Goal: Transaction & Acquisition: Purchase product/service

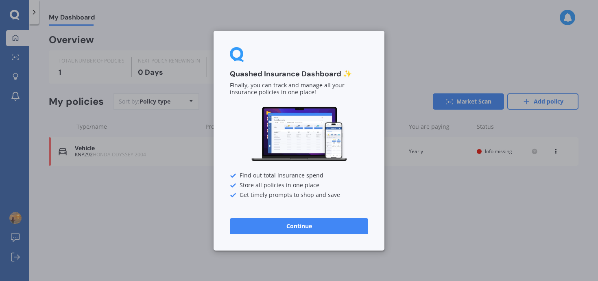
click at [354, 225] on button "Continue" at bounding box center [299, 226] width 138 height 16
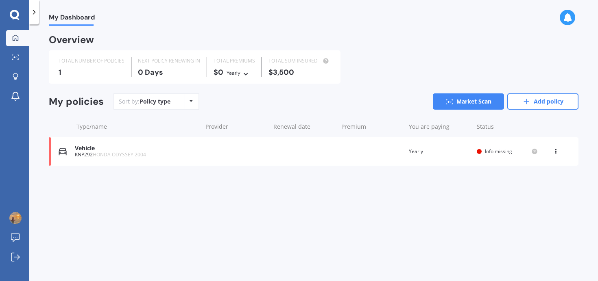
click at [428, 145] on div "Vehicle KNP292 HONDA ODYSSEY 2004 Renewal date Premium You are paying Yearly St…" at bounding box center [313, 151] width 529 height 28
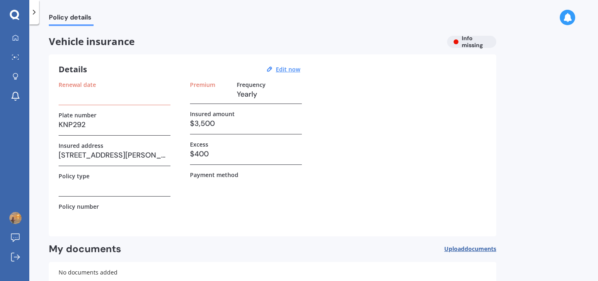
click at [32, 16] on div at bounding box center [34, 12] width 10 height 24
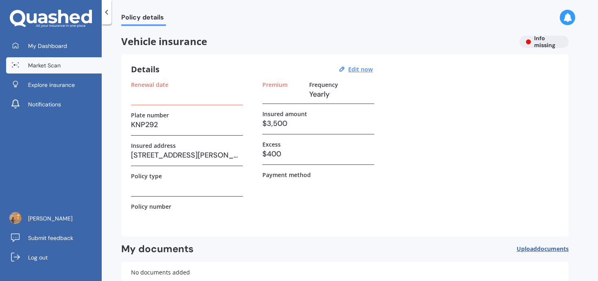
click at [49, 66] on span "Market Scan" at bounding box center [44, 65] width 33 height 8
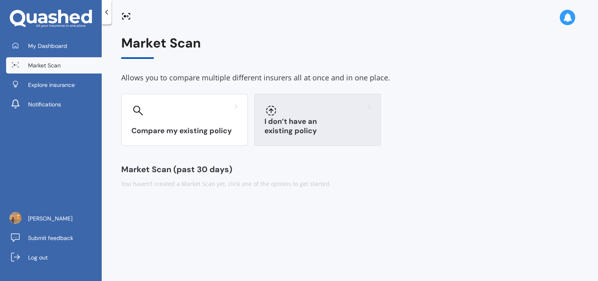
click at [307, 126] on h3 "I don’t have an existing policy" at bounding box center [317, 126] width 106 height 19
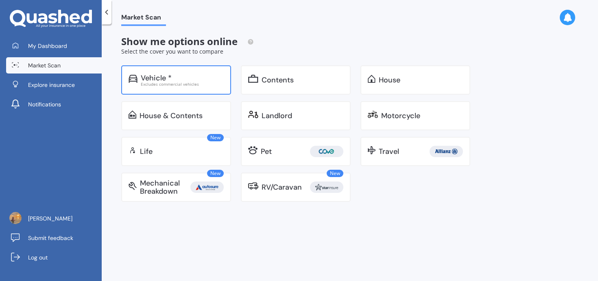
click at [218, 85] on div "Excludes commercial vehicles" at bounding box center [182, 84] width 83 height 4
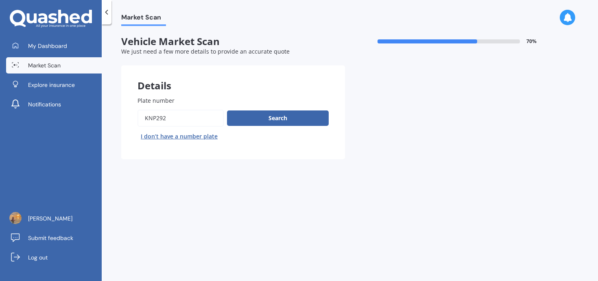
click at [196, 109] on div "Plate number Search I don’t have a number plate" at bounding box center [232, 119] width 191 height 47
click at [196, 116] on input "Plate number" at bounding box center [180, 118] width 86 height 17
type input "lye362"
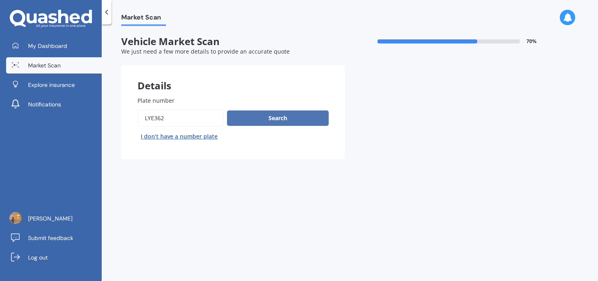
click at [272, 113] on button "Search" at bounding box center [278, 118] width 102 height 15
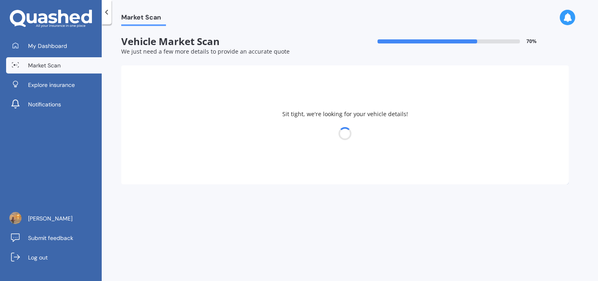
select select "NISSAN"
select select "LAFESTA"
select select "04"
select select "1994"
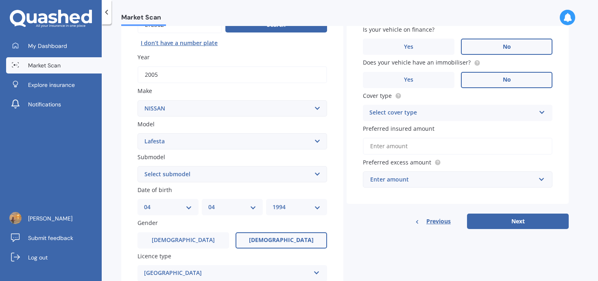
scroll to position [126, 0]
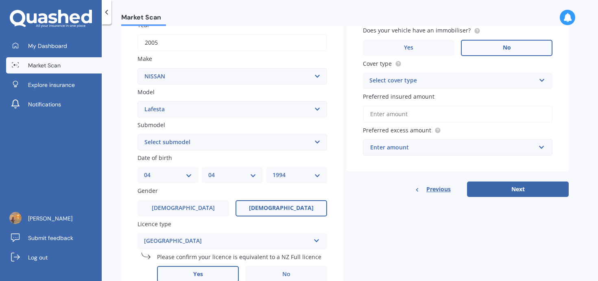
click at [430, 91] on div "Vehicle is parked at [STREET_ADDRESS][PERSON_NAME] Enter address manually Is yo…" at bounding box center [457, 56] width 222 height 233
click at [427, 83] on div "Select cover type" at bounding box center [452, 81] width 166 height 10
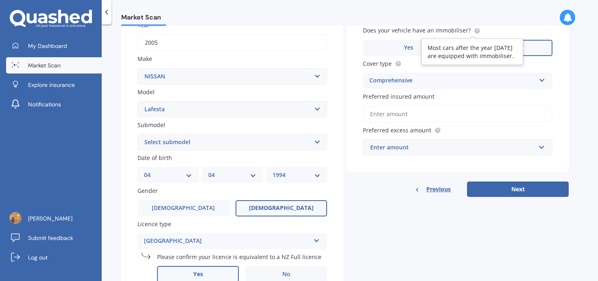
click at [476, 31] on icon at bounding box center [477, 30] width 2 height 2
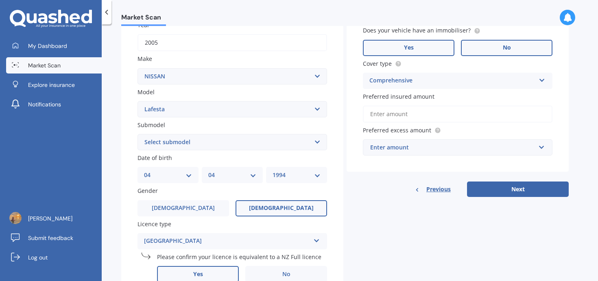
click at [419, 47] on label "Yes" at bounding box center [408, 48] width 91 height 16
click at [0, 0] on input "Yes" at bounding box center [0, 0] width 0 height 0
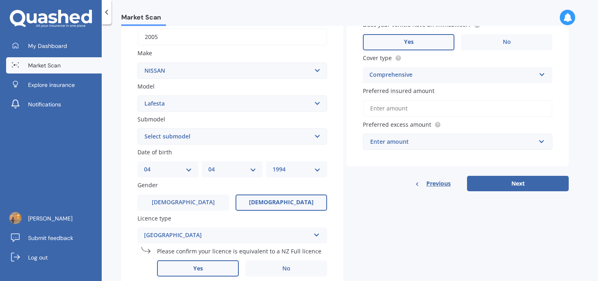
scroll to position [132, 0]
click at [422, 79] on div "Comprehensive" at bounding box center [452, 75] width 166 height 10
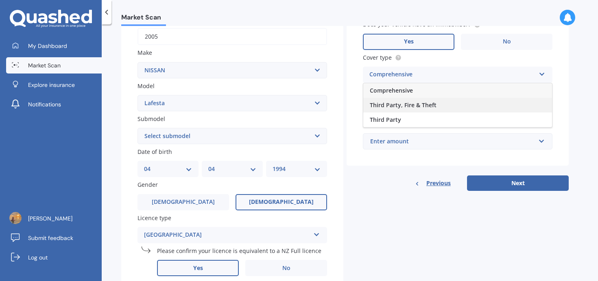
click at [447, 111] on div "Third Party, Fire & Theft" at bounding box center [457, 105] width 189 height 15
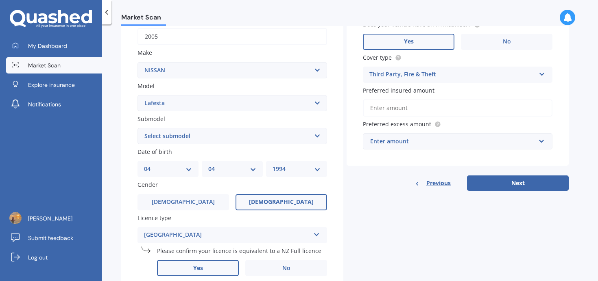
click at [423, 74] on div "Third Party, Fire & Theft" at bounding box center [452, 75] width 166 height 10
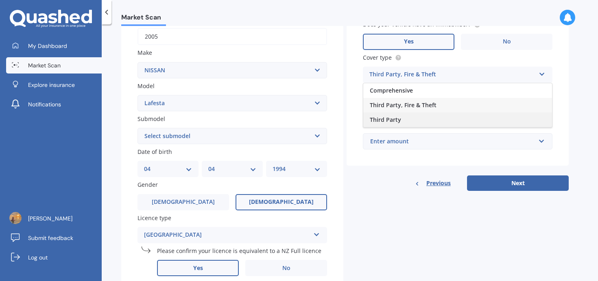
click at [425, 123] on div "Third Party" at bounding box center [457, 120] width 189 height 15
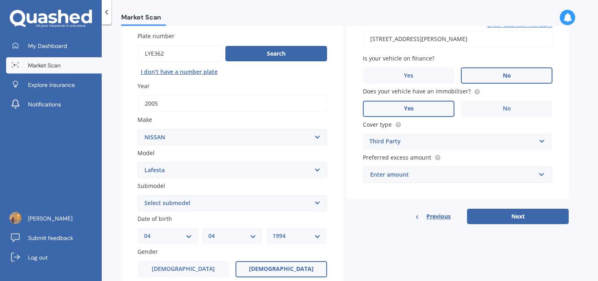
scroll to position [63, 0]
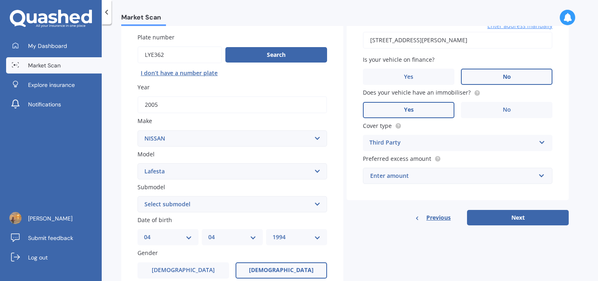
click at [458, 181] on div "Enter amount" at bounding box center [452, 176] width 165 height 9
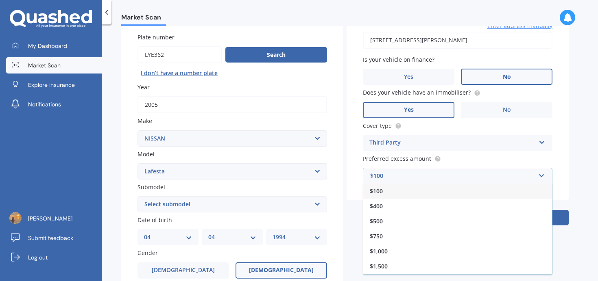
click at [407, 191] on div "$100" at bounding box center [457, 191] width 189 height 15
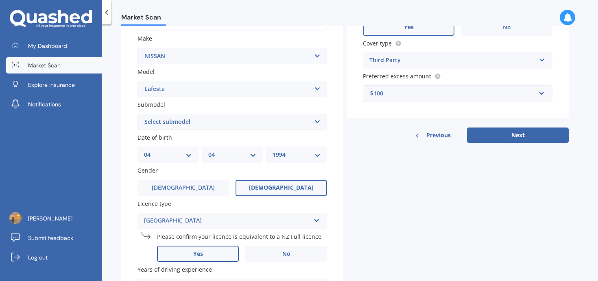
scroll to position [151, 0]
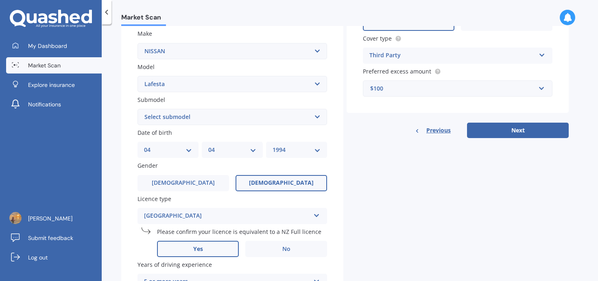
click at [403, 44] on div "Cover type Third Party Comprehensive Third Party, Fire & Theft Third Party" at bounding box center [457, 49] width 189 height 30
click at [403, 55] on div "Third Party" at bounding box center [452, 56] width 166 height 10
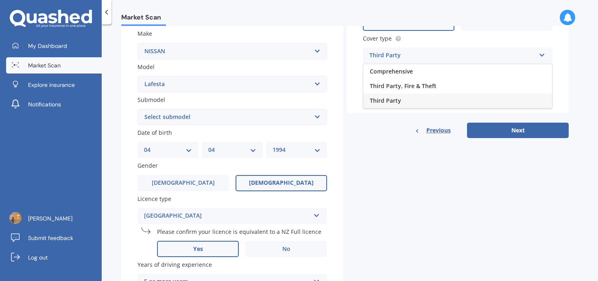
click at [391, 102] on span "Third Party" at bounding box center [385, 101] width 31 height 8
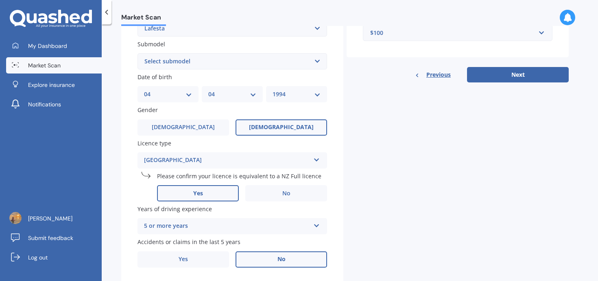
scroll to position [233, 0]
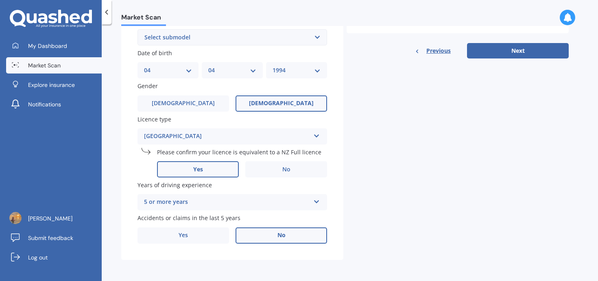
click at [289, 202] on div "5 or more years" at bounding box center [227, 203] width 166 height 10
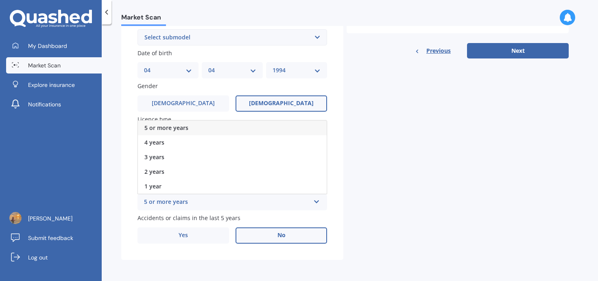
click at [289, 202] on div "5 or more years" at bounding box center [227, 203] width 166 height 10
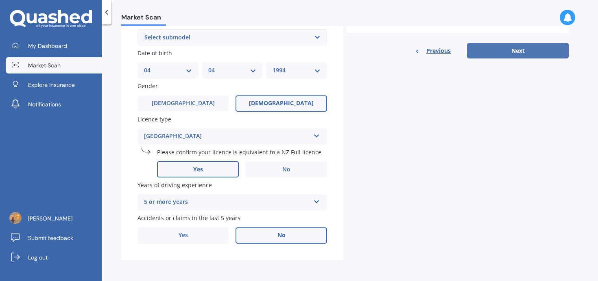
click at [503, 56] on button "Next" at bounding box center [518, 50] width 102 height 15
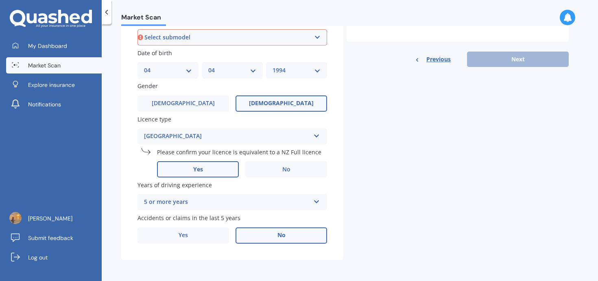
scroll to position [221, 0]
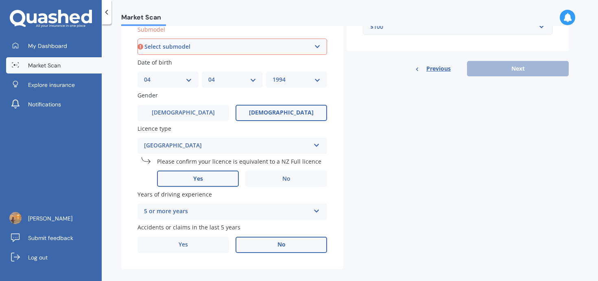
click at [251, 42] on select "Select submodel (All)" at bounding box center [231, 47] width 189 height 16
select select "(ALL)"
click at [137, 39] on select "Select submodel (All)" at bounding box center [231, 47] width 189 height 16
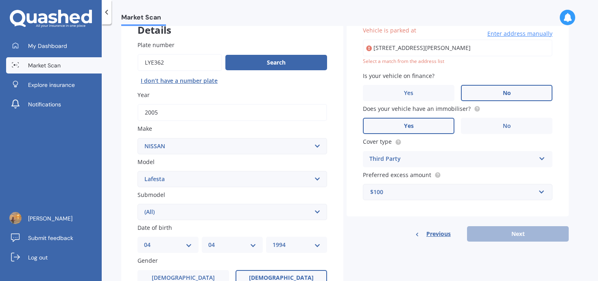
scroll to position [56, 0]
type input "[STREET_ADDRESS][PERSON_NAME]"
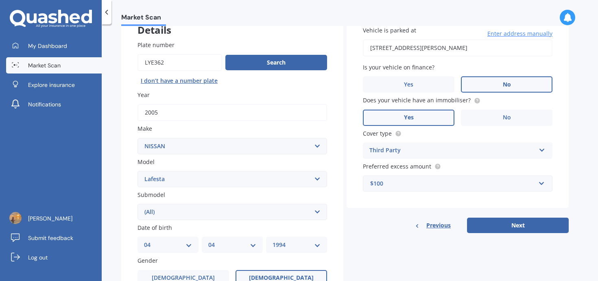
click at [512, 236] on div "Details Plate number Search I don’t have a number plate Year [DATE] Make Select…" at bounding box center [344, 222] width 447 height 425
click at [513, 231] on button "Next" at bounding box center [518, 225] width 102 height 15
select select "04"
select select "1994"
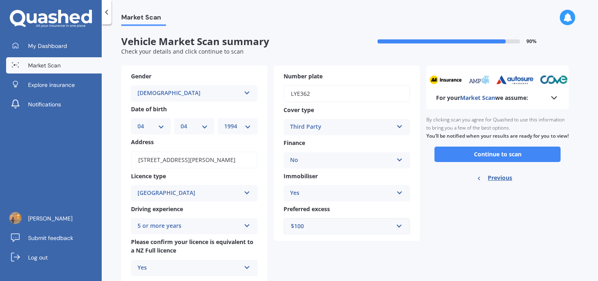
scroll to position [0, 0]
click at [526, 161] on button "Continue to scan" at bounding box center [497, 153] width 126 height 15
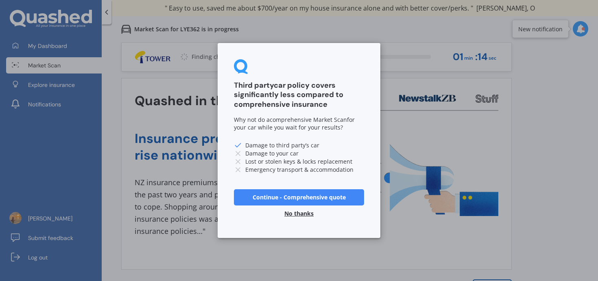
click at [298, 214] on button "No thanks" at bounding box center [298, 214] width 39 height 16
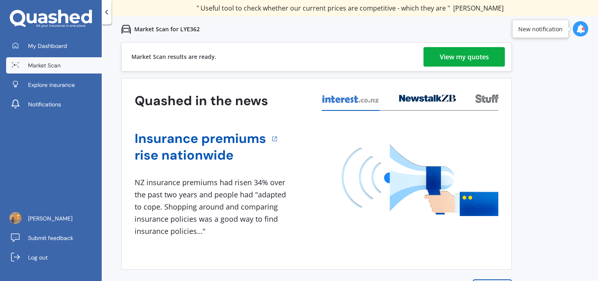
click at [453, 58] on div "View my quotes" at bounding box center [464, 57] width 49 height 20
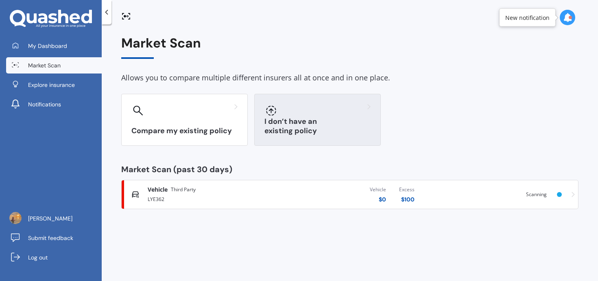
click at [311, 115] on div at bounding box center [317, 110] width 106 height 13
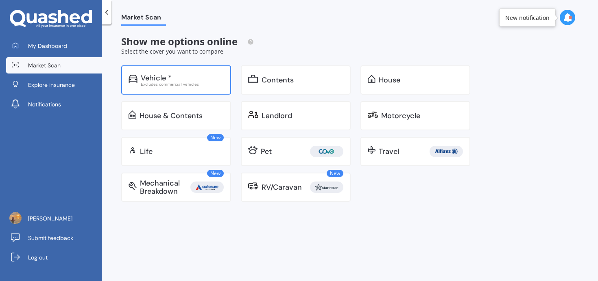
click at [197, 84] on div "Excludes commercial vehicles" at bounding box center [182, 84] width 83 height 4
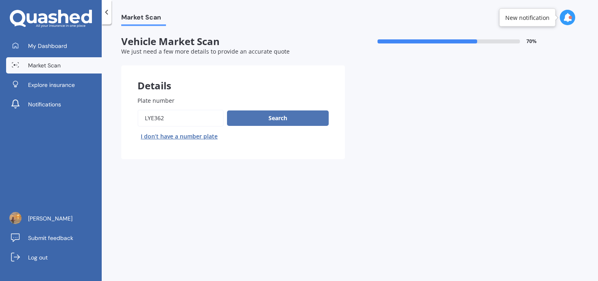
click at [255, 122] on button "Search" at bounding box center [278, 118] width 102 height 15
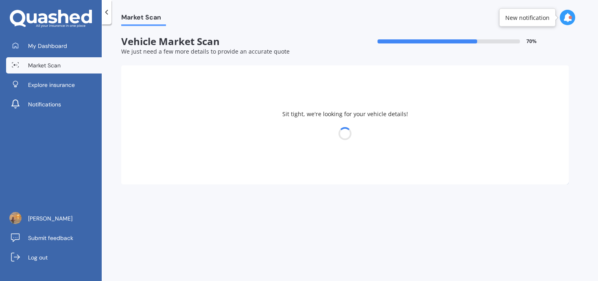
select select "NISSAN"
select select "LAFESTA"
select select "04"
select select "1994"
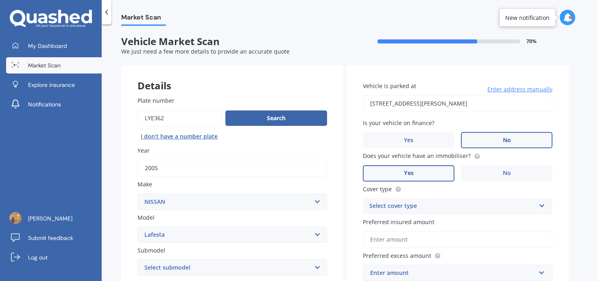
click at [452, 198] on div "Cover type Select cover type Comprehensive Third Party, Fire & Theft Third Party" at bounding box center [457, 200] width 189 height 30
click at [439, 205] on div "Select cover type" at bounding box center [452, 207] width 166 height 10
click at [410, 222] on span "Comprehensive" at bounding box center [391, 222] width 43 height 8
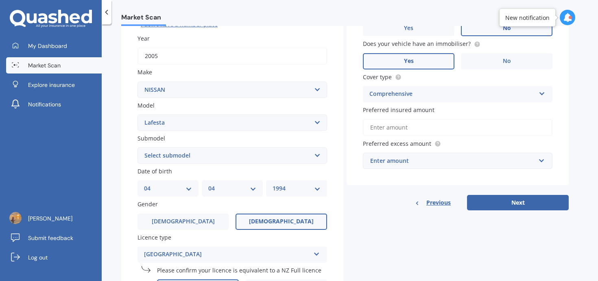
scroll to position [118, 0]
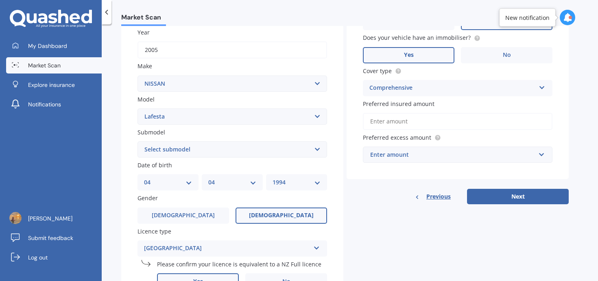
click at [233, 168] on label "Date of birth" at bounding box center [230, 165] width 186 height 9
click at [233, 152] on select "Select submodel (All)" at bounding box center [231, 150] width 189 height 16
select select "(ALL)"
click at [137, 142] on select "Select submodel (All)" at bounding box center [231, 150] width 189 height 16
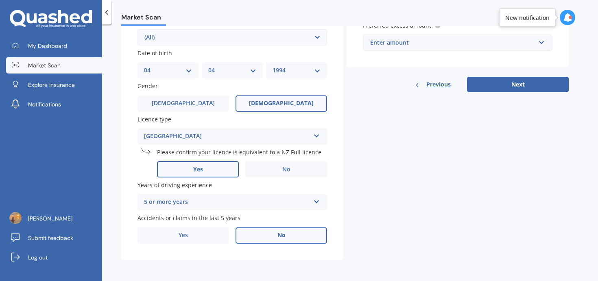
scroll to position [114, 0]
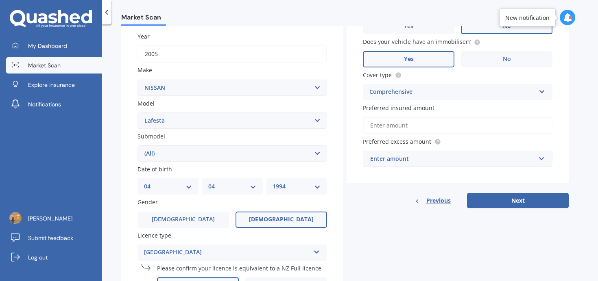
click at [440, 158] on div "Enter amount" at bounding box center [452, 159] width 165 height 9
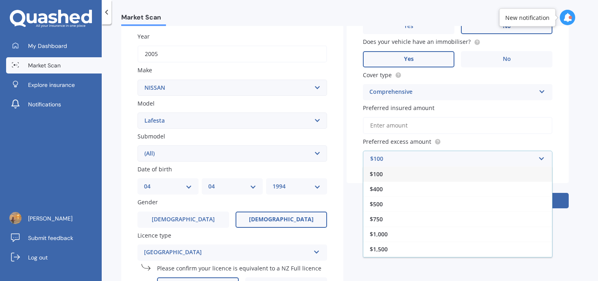
click at [390, 177] on div "$100" at bounding box center [457, 174] width 189 height 15
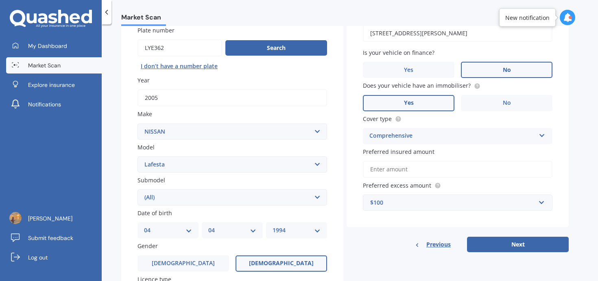
scroll to position [70, 0]
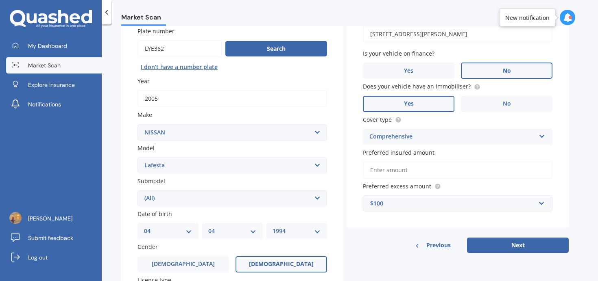
click at [424, 175] on input "Preferred insured amount" at bounding box center [457, 170] width 189 height 17
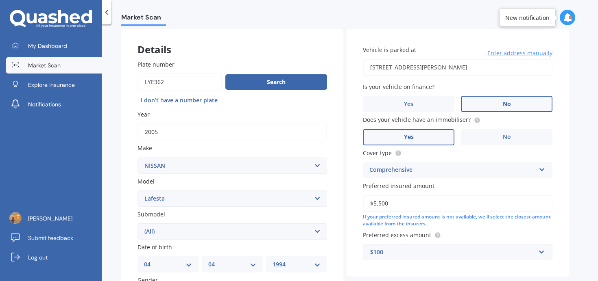
scroll to position [87, 0]
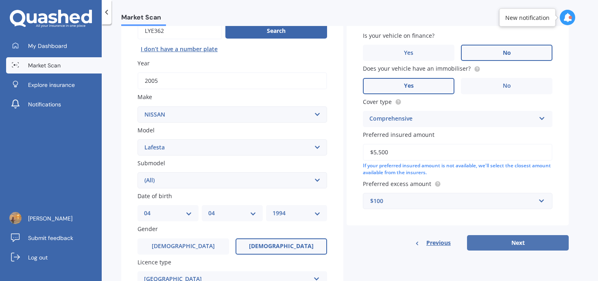
type input "$5,500"
click at [506, 244] on button "Next" at bounding box center [518, 242] width 102 height 15
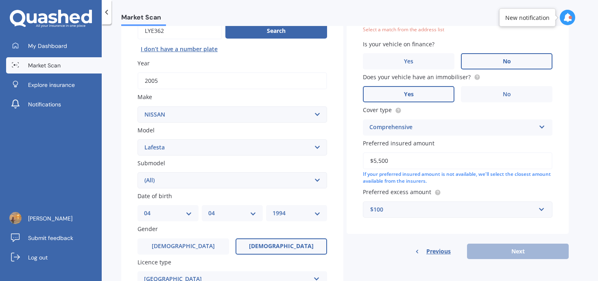
scroll to position [56, 0]
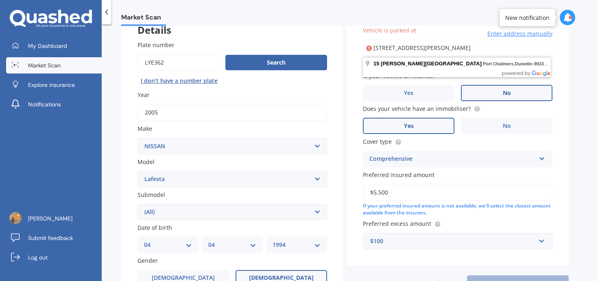
click at [504, 48] on input "[STREET_ADDRESS][PERSON_NAME]" at bounding box center [457, 47] width 189 height 17
type input "[STREET_ADDRESS][PERSON_NAME]"
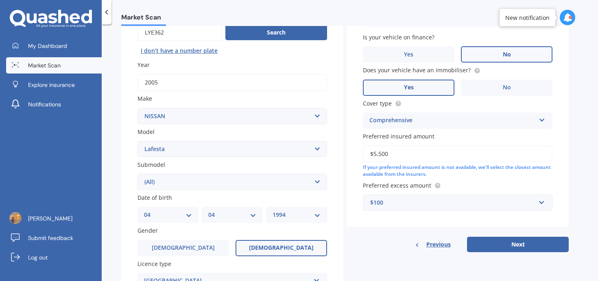
scroll to position [87, 0]
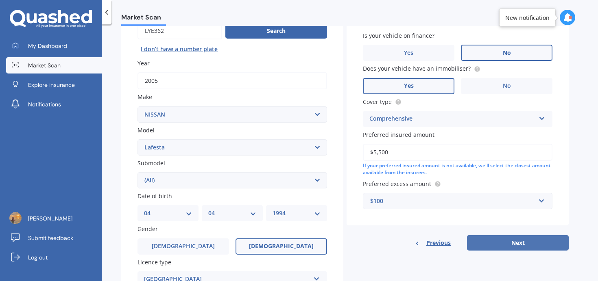
click at [505, 243] on button "Next" at bounding box center [518, 242] width 102 height 15
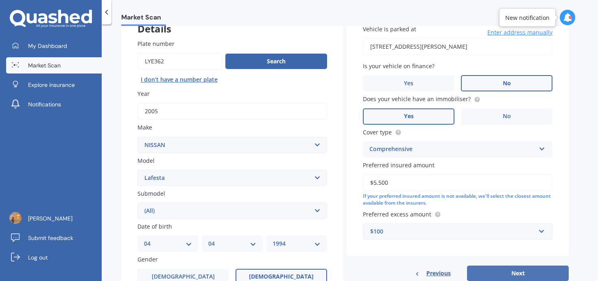
select select "04"
select select "1994"
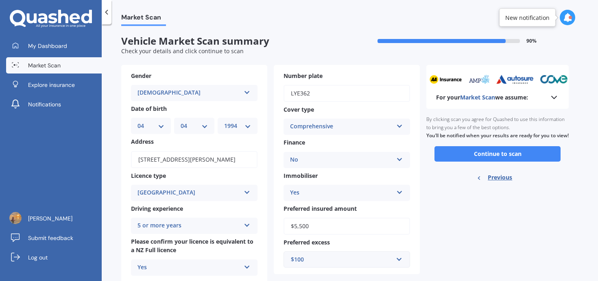
scroll to position [0, 0]
click at [507, 156] on button "Continue to scan" at bounding box center [497, 154] width 126 height 15
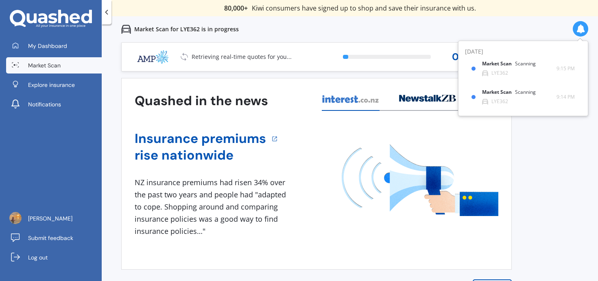
click at [371, 34] on div "Market Scan for LYE362 is in progress" at bounding box center [350, 29] width 496 height 26
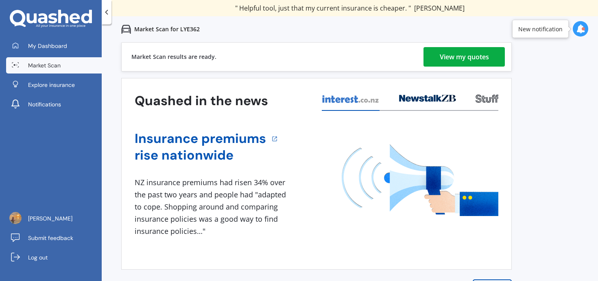
click at [444, 62] on div "View my quotes" at bounding box center [464, 57] width 49 height 20
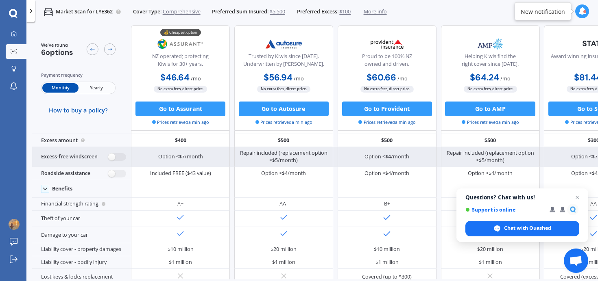
scroll to position [17, 0]
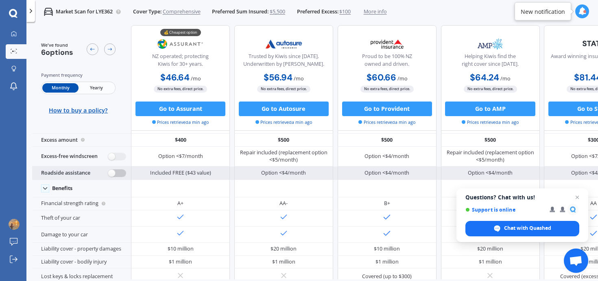
click at [113, 173] on label at bounding box center [117, 174] width 18 height 8
radio input "true"
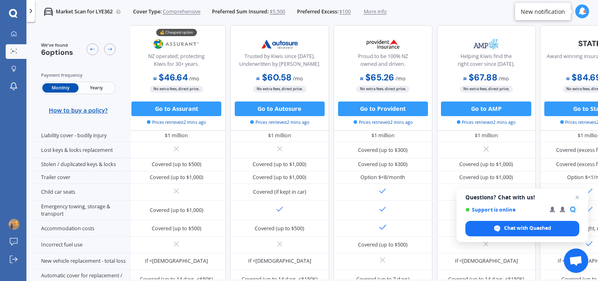
scroll to position [0, 4]
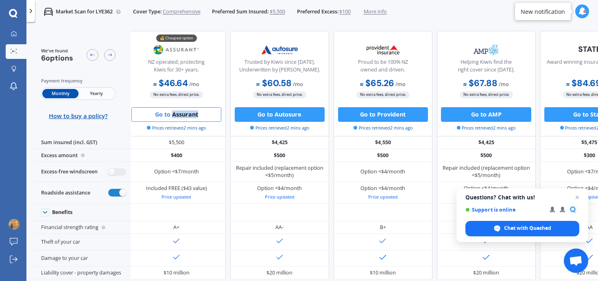
click at [162, 115] on button "Go to Assurant" at bounding box center [176, 114] width 90 height 15
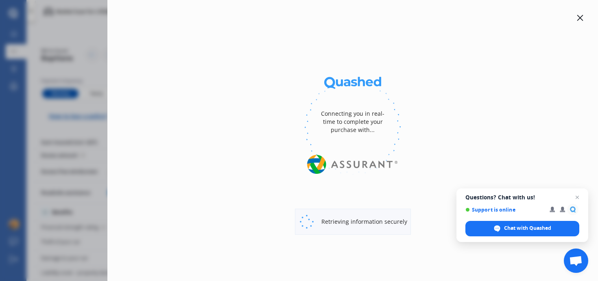
select select "Monthly"
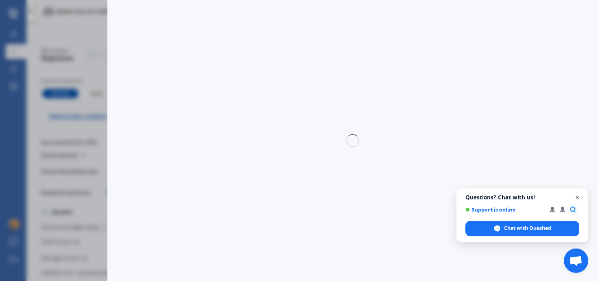
click at [581, 197] on span "Close chat" at bounding box center [577, 198] width 10 height 10
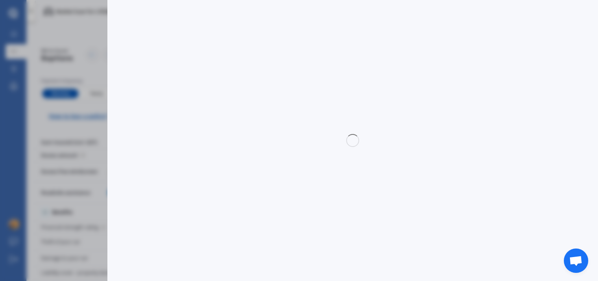
click at [46, 74] on div "Disconnect Connected Minimise Yearly Monthly $46.64 / mo Yearly Monthly $46.64 …" at bounding box center [299, 140] width 598 height 281
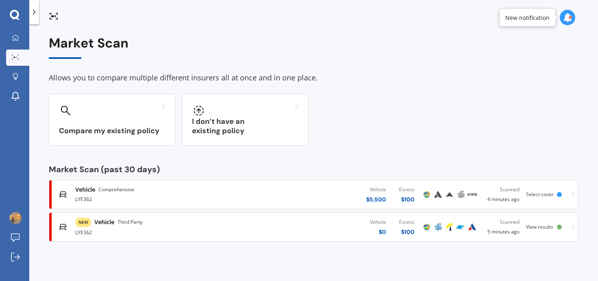
click at [255, 201] on div "Vehicle $ 5,500 Excess $ 100" at bounding box center [330, 195] width 181 height 24
